Goal: Information Seeking & Learning: Learn about a topic

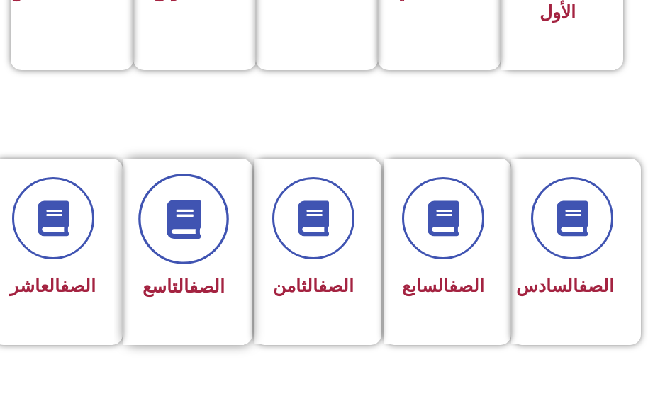
scroll to position [567, 0]
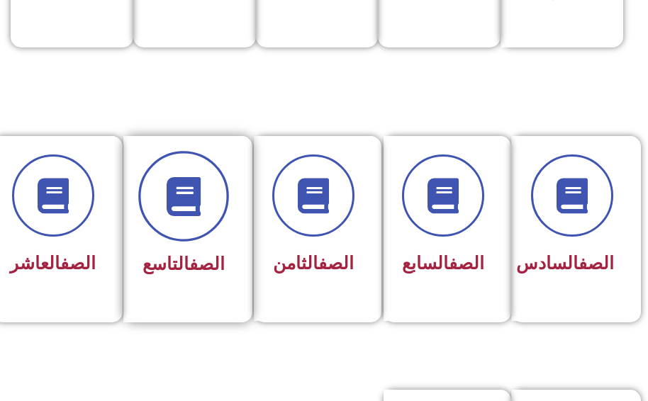
click at [194, 210] on icon at bounding box center [183, 196] width 39 height 39
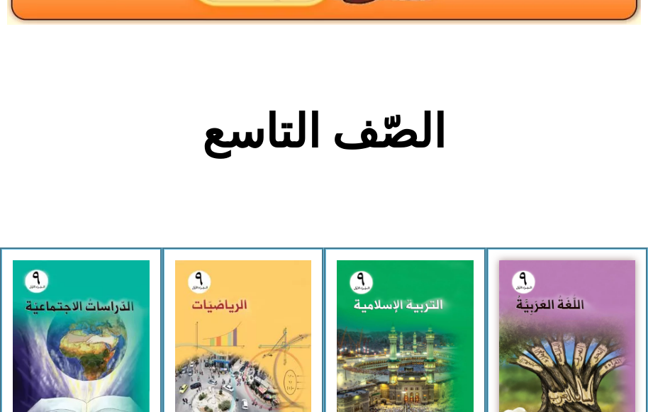
scroll to position [284, 0]
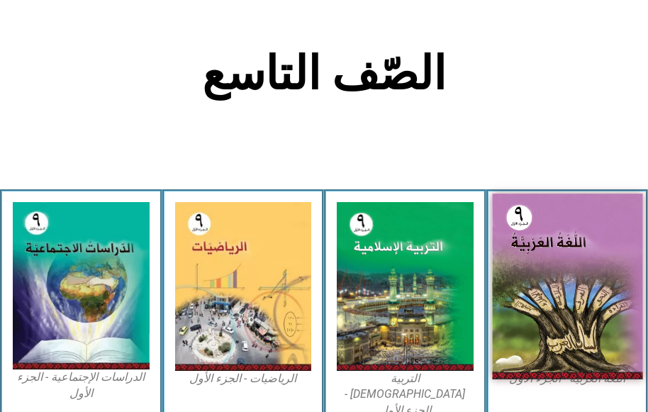
click at [567, 257] on img at bounding box center [567, 287] width 150 height 186
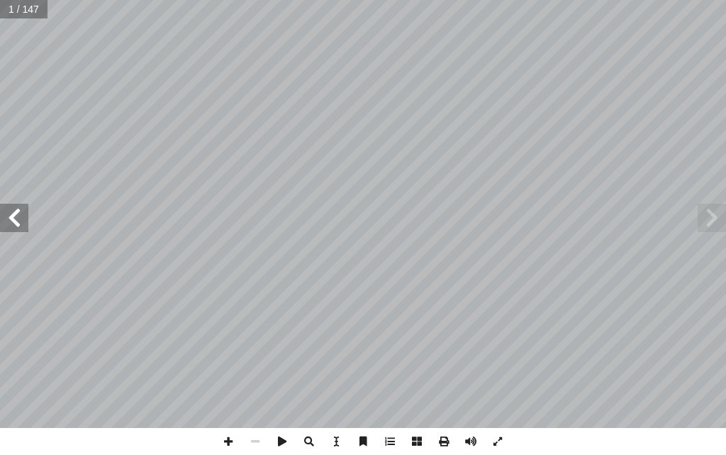
click at [19, 231] on span at bounding box center [14, 218] width 28 height 28
click at [21, 218] on span at bounding box center [14, 218] width 28 height 28
click at [15, 219] on span at bounding box center [14, 218] width 28 height 28
click at [10, 205] on span at bounding box center [14, 218] width 28 height 28
click at [16, 210] on span at bounding box center [14, 218] width 28 height 28
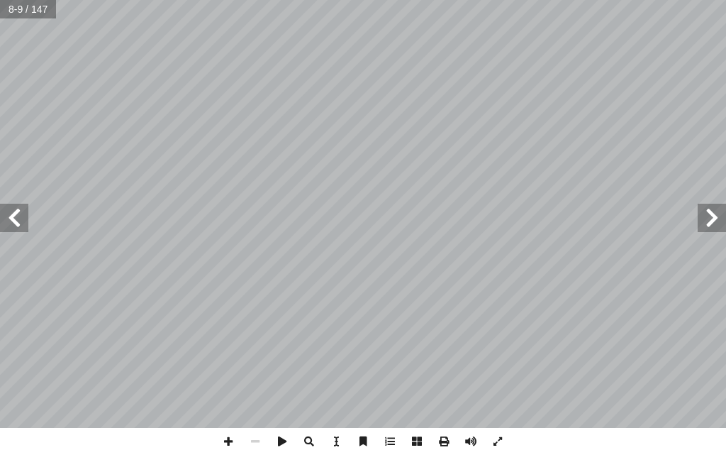
click at [16, 210] on span at bounding box center [14, 218] width 28 height 28
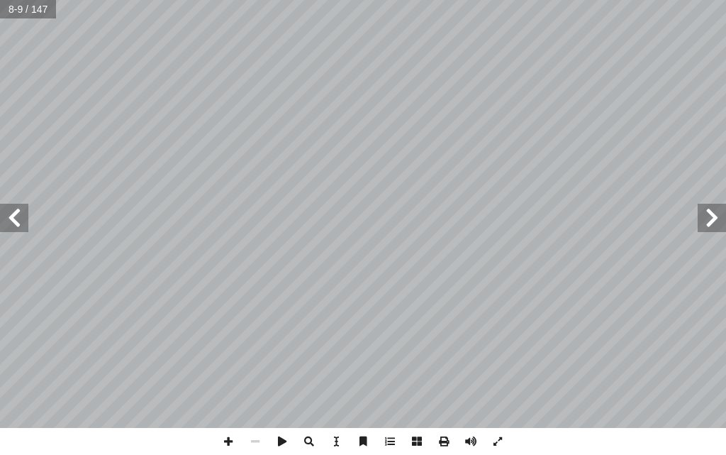
click at [16, 210] on span at bounding box center [14, 218] width 28 height 28
click at [6, 228] on div "١ 4 ل). َ ل ْ ع َ ر (ف َ ف ْ ع َ ل، وج َ س ْ ل َ س ُ زن َ و ُ يكون َ (فعل)، ف ِ…" at bounding box center [363, 214] width 726 height 428
click at [11, 225] on span at bounding box center [14, 218] width 28 height 28
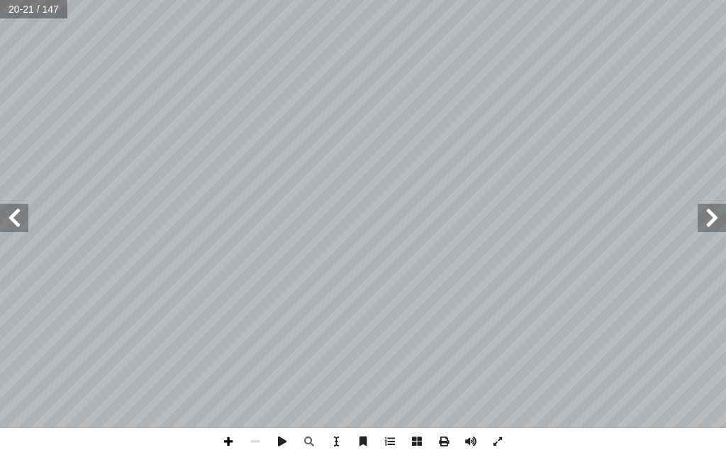
click at [223, 411] on span at bounding box center [228, 441] width 27 height 27
click at [22, 218] on span at bounding box center [14, 218] width 28 height 28
click at [257, 411] on span at bounding box center [255, 441] width 27 height 27
click at [252, 411] on span at bounding box center [255, 441] width 27 height 27
